Goal: Contribute content: Add original content to the website for others to see

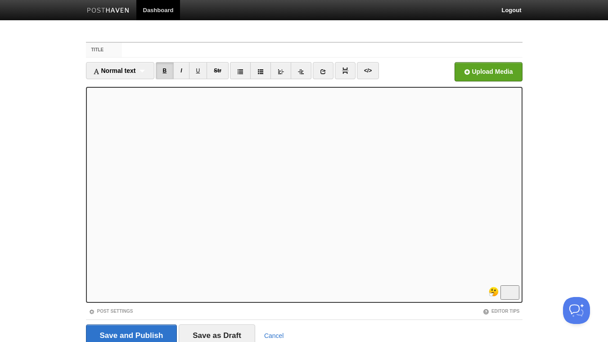
click at [165, 69] on link "B" at bounding box center [165, 70] width 18 height 17
click at [165, 68] on link "B" at bounding box center [165, 70] width 18 height 17
click at [326, 70] on icon at bounding box center [323, 71] width 6 height 6
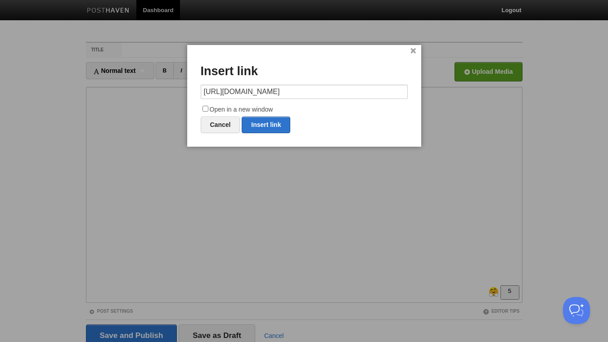
type input "[URL][DOMAIN_NAME]"
click at [206, 109] on input "Open in a new window" at bounding box center [205, 109] width 6 height 6
checkbox input "true"
click at [270, 126] on link "Insert link" at bounding box center [266, 124] width 49 height 17
type input "https://"
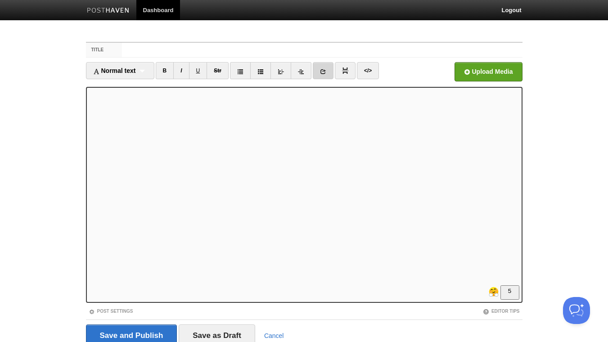
click at [322, 72] on link at bounding box center [323, 70] width 21 height 17
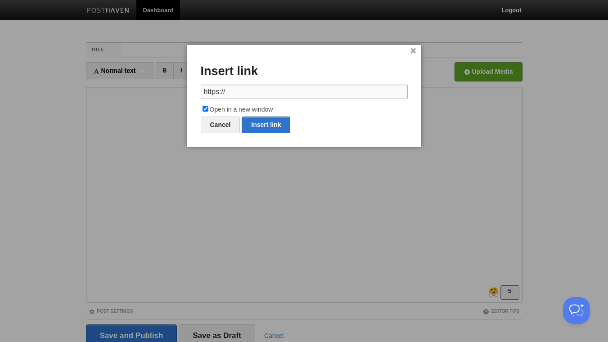
click at [304, 94] on input "https://" at bounding box center [304, 92] width 207 height 14
paste input "[DOMAIN_NAME][URL]"
click at [276, 128] on link "Insert link" at bounding box center [266, 124] width 49 height 17
type input "https://"
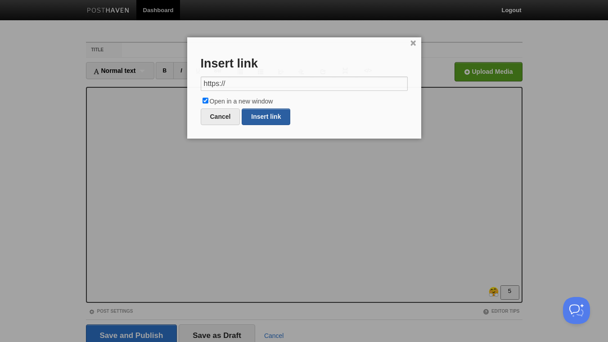
scroll to position [0, 0]
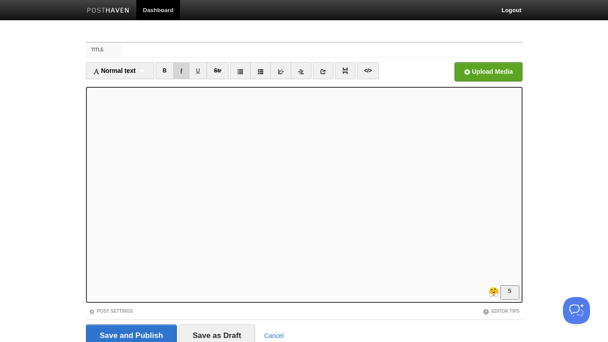
click at [183, 70] on link "I" at bounding box center [181, 70] width 16 height 17
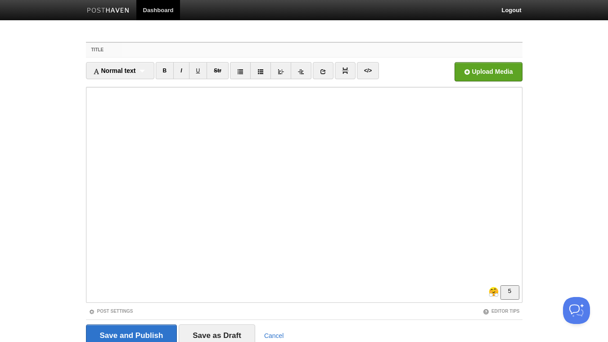
click at [160, 53] on input "Title" at bounding box center [322, 50] width 400 height 14
click at [308, 49] on input "The blind spot of smart people. Being smart isn't the only answer" at bounding box center [322, 50] width 400 height 14
click at [334, 49] on input "The blind spot of smart people. Being smart isn't the only answer" at bounding box center [322, 50] width 400 height 14
drag, startPoint x: 309, startPoint y: 50, endPoint x: 331, endPoint y: 49, distance: 22.5
click at [331, 49] on input "The blind spot of smart people. Being smart isn't the only answer." at bounding box center [322, 50] width 400 height 14
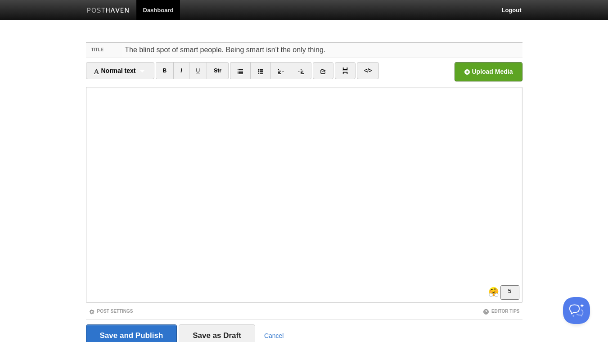
drag, startPoint x: 227, startPoint y: 48, endPoint x: 322, endPoint y: 49, distance: 95.8
click at [322, 49] on input "The blind spot of smart people. Being smart isn't the only thing." at bounding box center [322, 50] width 400 height 14
drag, startPoint x: 331, startPoint y: 50, endPoint x: 238, endPoint y: 49, distance: 92.2
click at [238, 49] on input "The blind spot of smart people. There are other things you need to succeed." at bounding box center [322, 50] width 400 height 14
drag, startPoint x: 171, startPoint y: 49, endPoint x: 221, endPoint y: 50, distance: 49.5
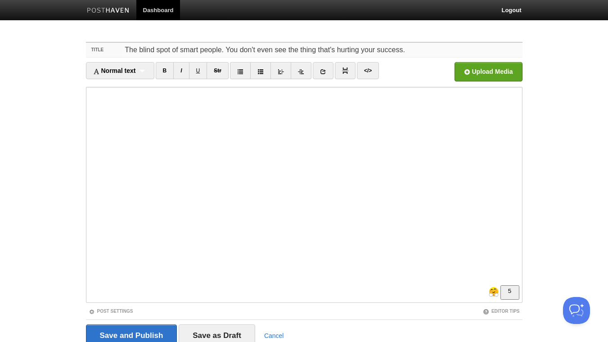
click at [221, 50] on input "The blind spot of smart people. You don't even see the thing that's hurting you…" at bounding box center [322, 50] width 400 height 14
drag, startPoint x: 457, startPoint y: 54, endPoint x: 269, endPoint y: 54, distance: 188.4
click at [269, 54] on input "The blind spot that [PERSON_NAME] most smart people. You don't even see the thi…" at bounding box center [322, 50] width 400 height 14
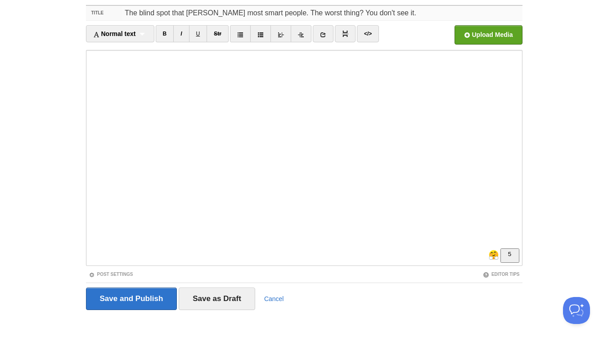
type input "The blind spot that [PERSON_NAME] most smart people. The worst thing? You don't…"
click at [468, 28] on input "file" at bounding box center [216, 37] width 681 height 46
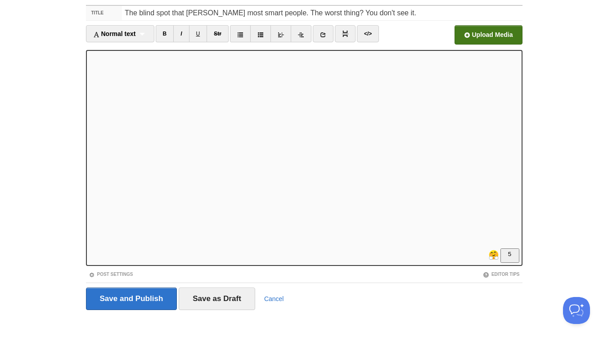
scroll to position [0, 0]
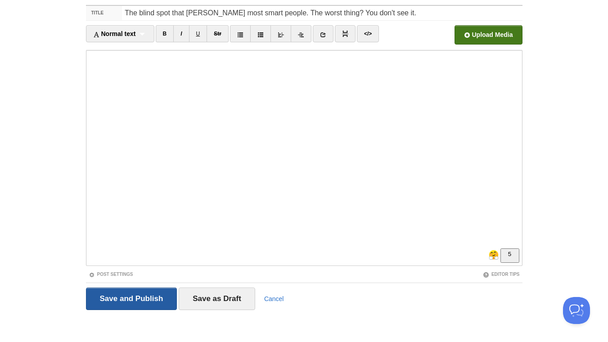
click at [141, 304] on input "Save and Publish" at bounding box center [131, 298] width 91 height 22
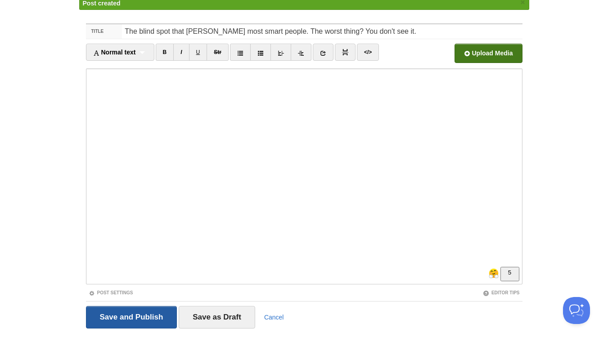
scroll to position [34, 0]
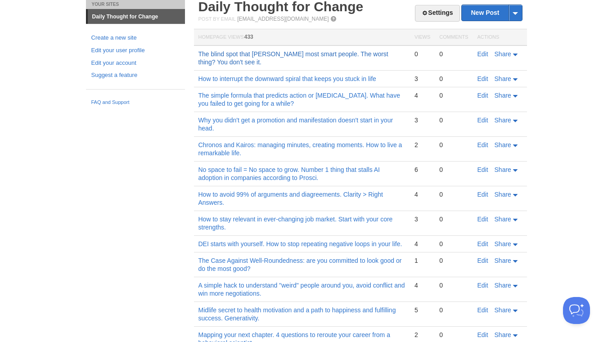
click at [354, 58] on link "The blind spot that [PERSON_NAME] most smart people. The worst thing? You don't…" at bounding box center [293, 57] width 190 height 15
click at [484, 55] on link "Edit" at bounding box center [482, 53] width 11 height 7
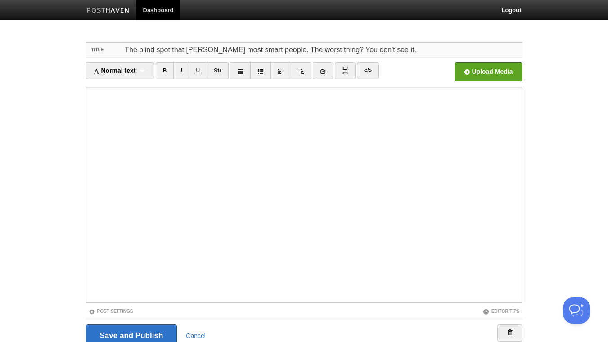
drag, startPoint x: 202, startPoint y: 50, endPoint x: 195, endPoint y: 50, distance: 7.2
click at [195, 50] on input "The blind spot that [PERSON_NAME] most smart people. The worst thing? You don't…" at bounding box center [322, 50] width 400 height 14
type input "The blind spot that hurts most smart people. The worst thing? You don't see it."
click at [135, 331] on input "Save and Publish" at bounding box center [131, 335] width 91 height 22
